Goal: Complete application form

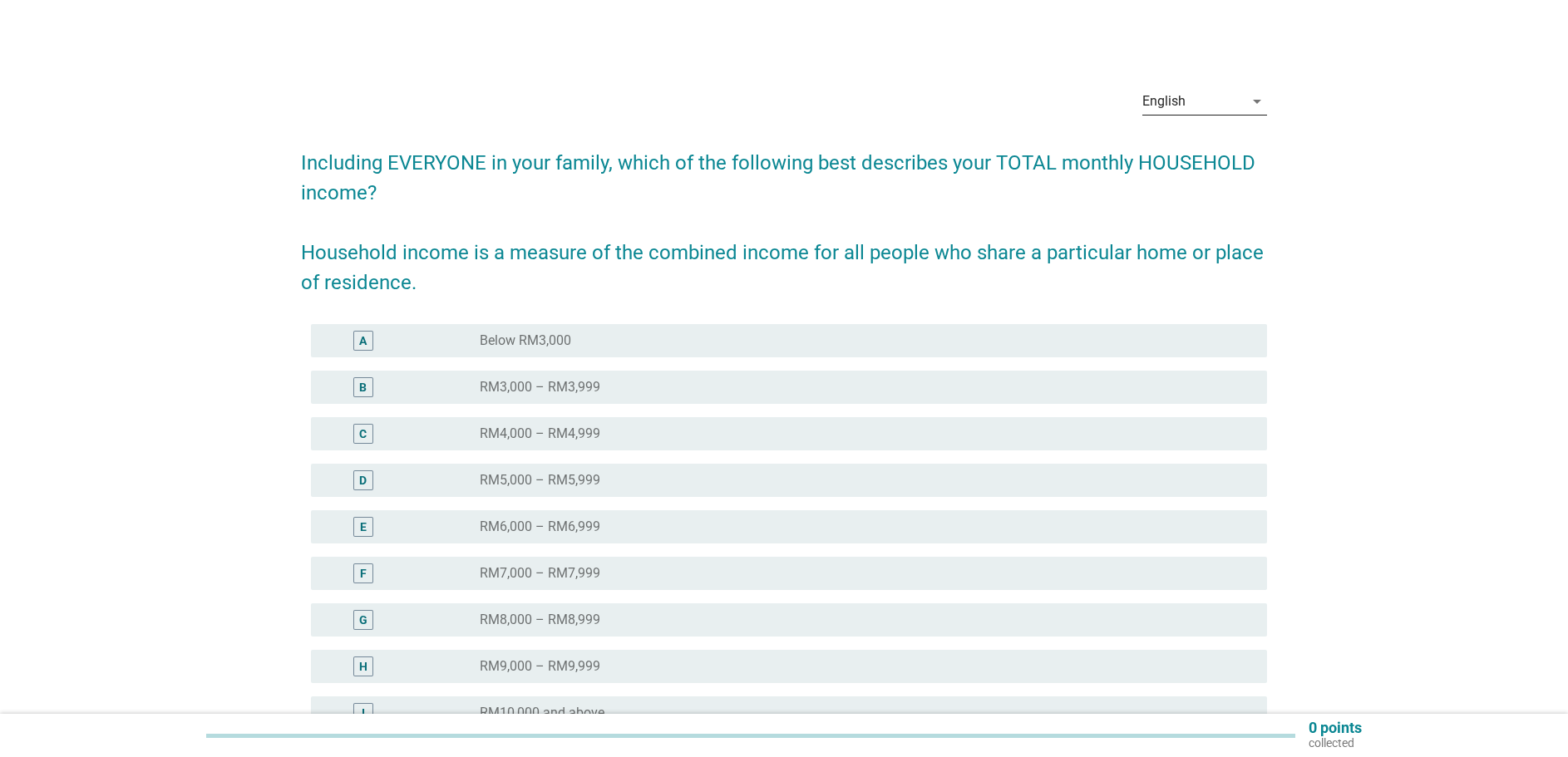
click at [1209, 100] on div "English" at bounding box center [1192, 101] width 102 height 26
click at [1192, 146] on div "Bahasa Melayu" at bounding box center [1204, 154] width 98 height 40
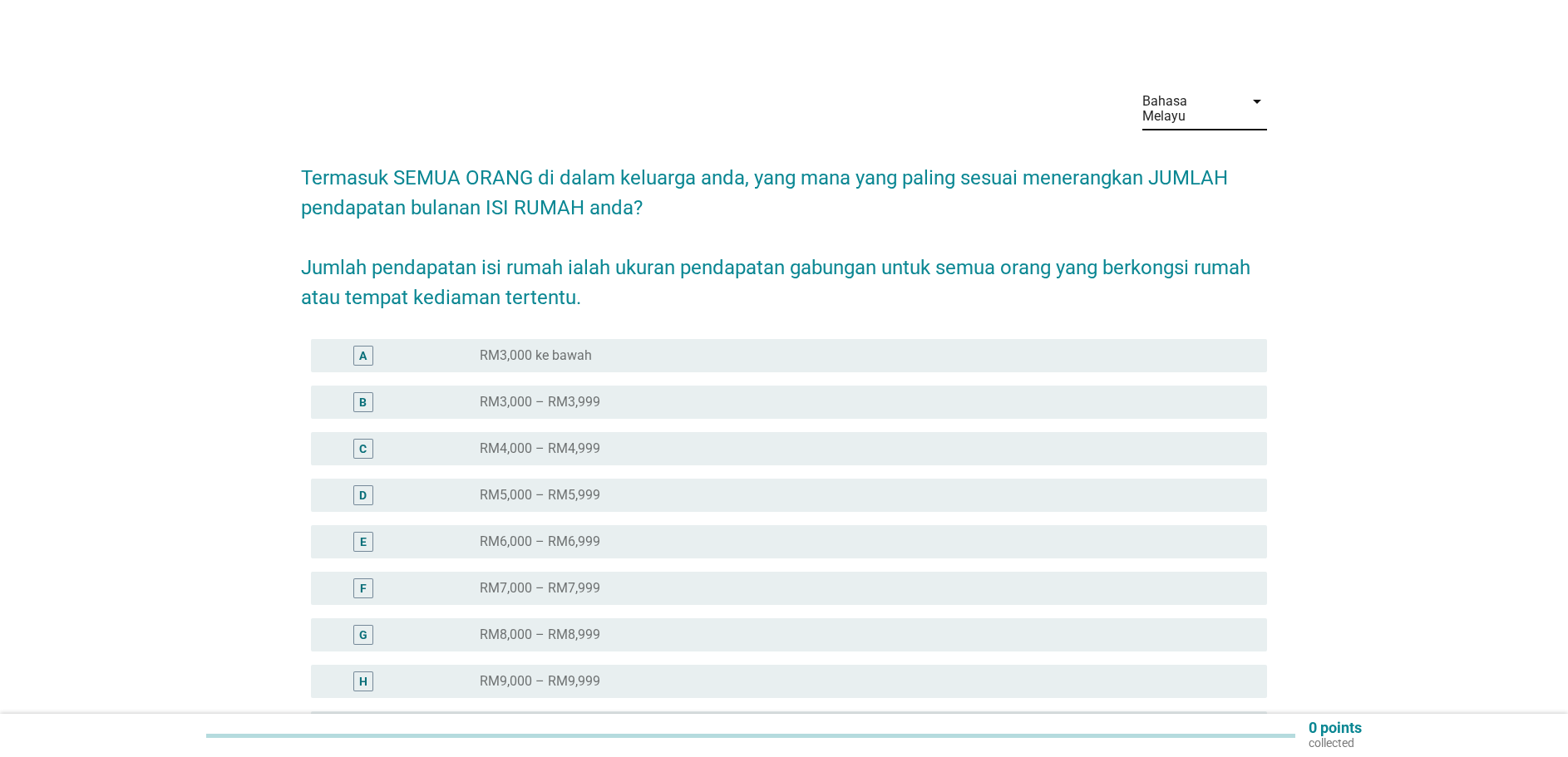
click at [366, 441] on div "C" at bounding box center [363, 449] width 8 height 17
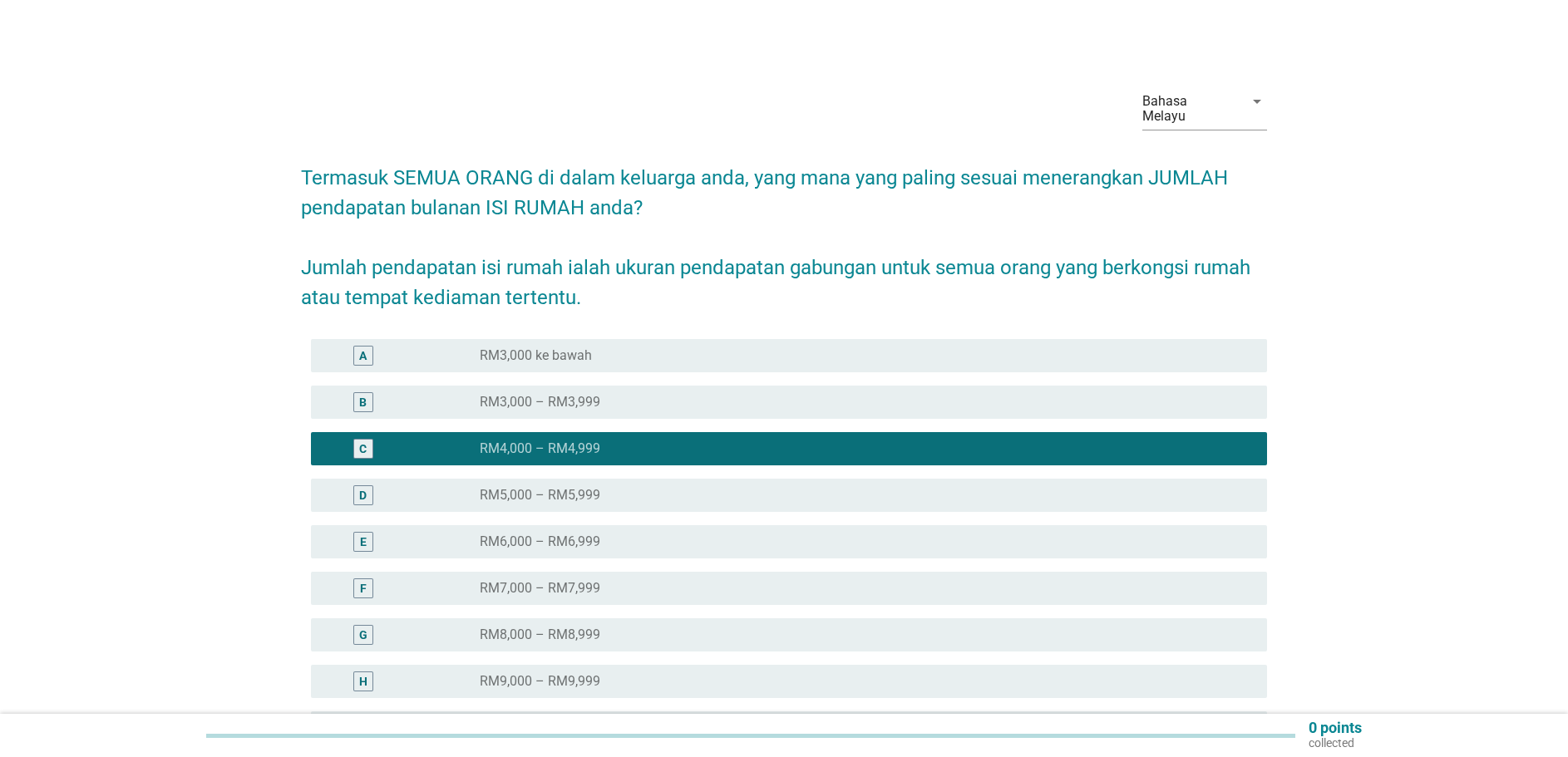
scroll to position [190, 0]
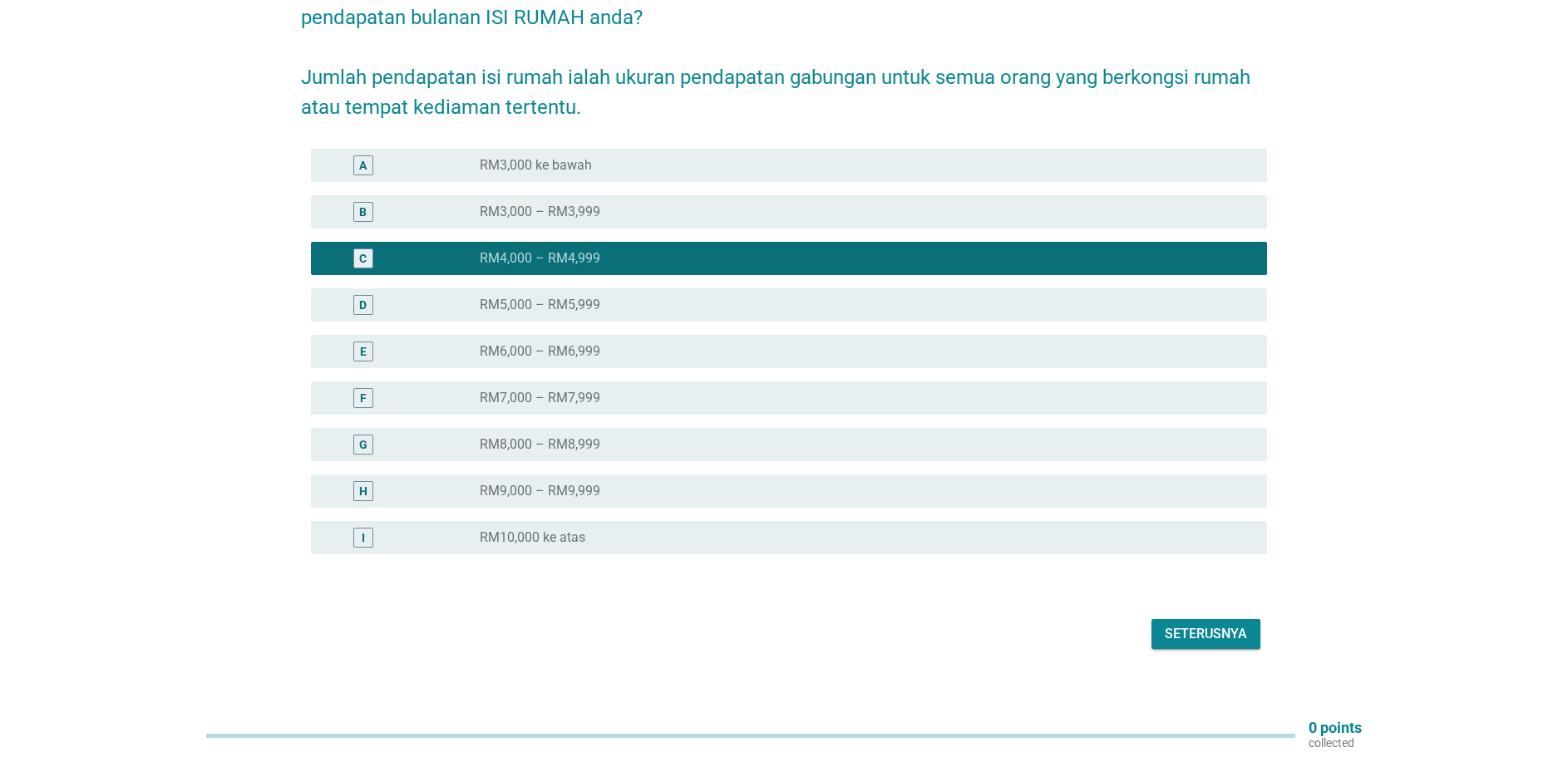
click at [1210, 624] on div "Seterusnya" at bounding box center [1205, 634] width 82 height 20
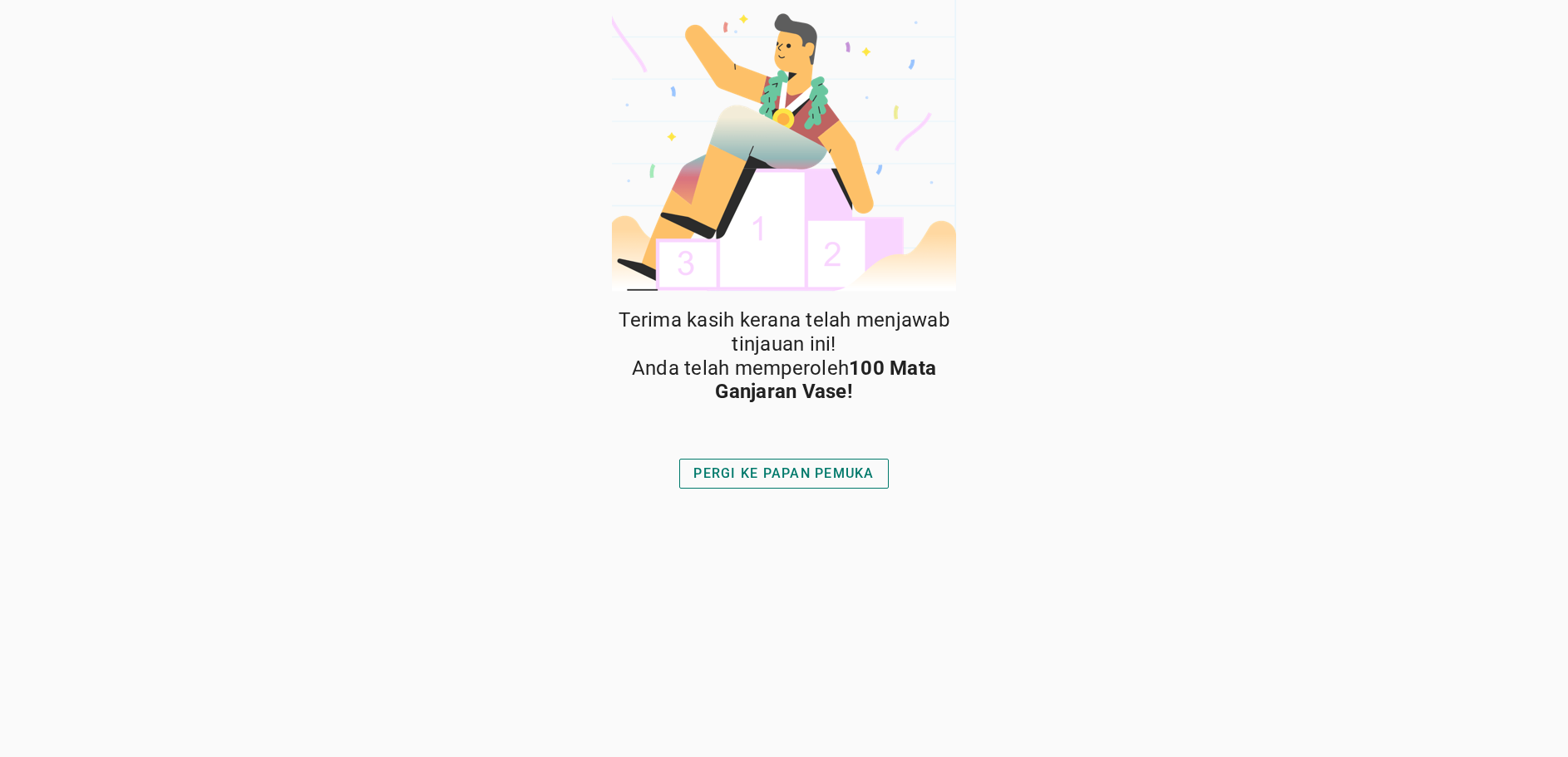
click at [797, 473] on div "PERGI KE PAPAN PEMUKA" at bounding box center [783, 474] width 180 height 20
